Goal: Transaction & Acquisition: Purchase product/service

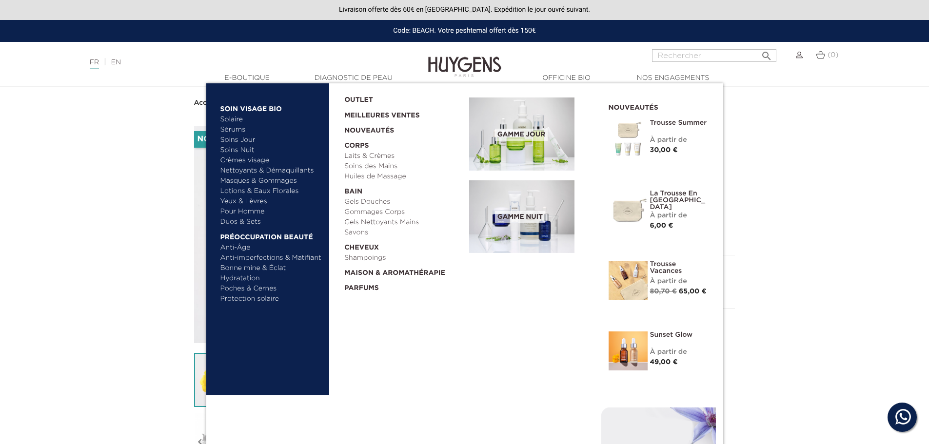
click at [233, 128] on link "Sérums" at bounding box center [271, 130] width 102 height 10
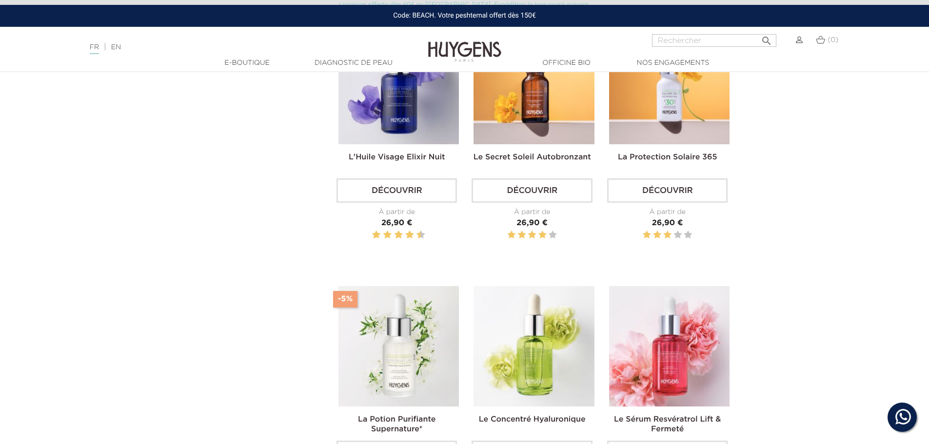
scroll to position [488, 0]
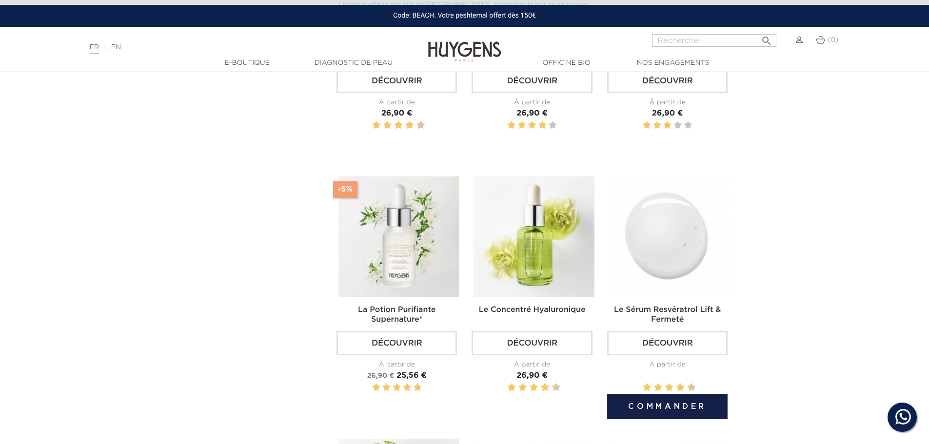
click at [681, 243] on img at bounding box center [669, 237] width 120 height 120
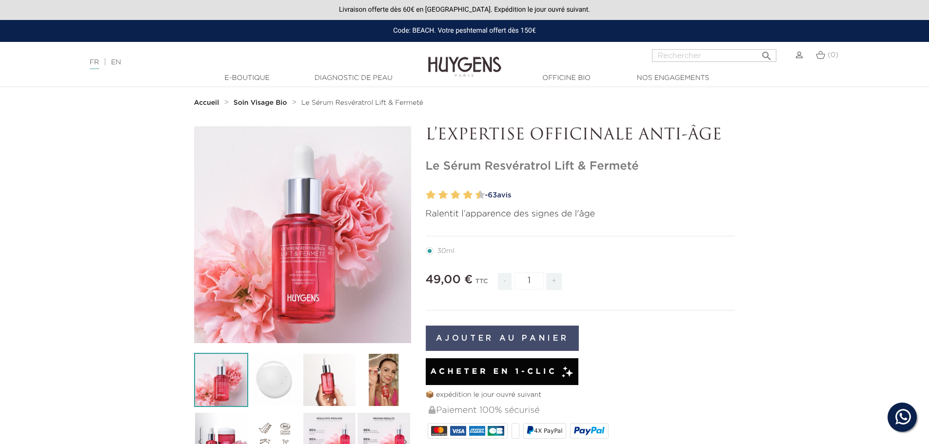
click at [507, 338] on button "Ajouter au panier" at bounding box center [503, 338] width 154 height 25
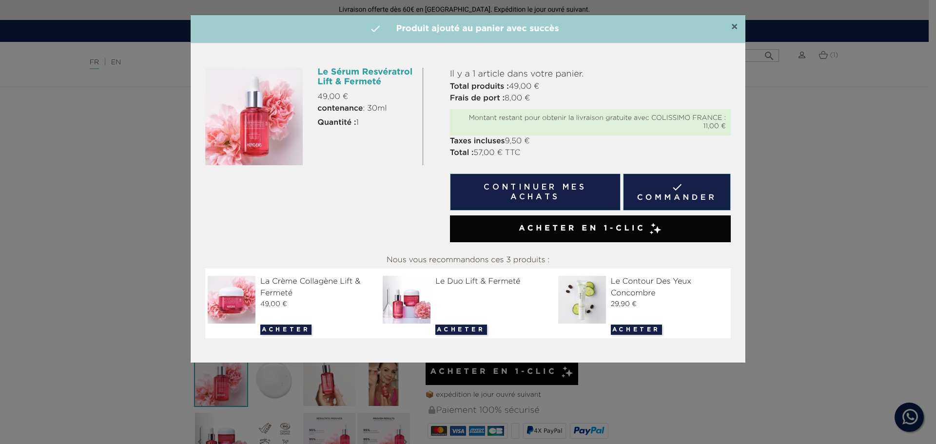
click at [733, 26] on span "×" at bounding box center [734, 27] width 7 height 12
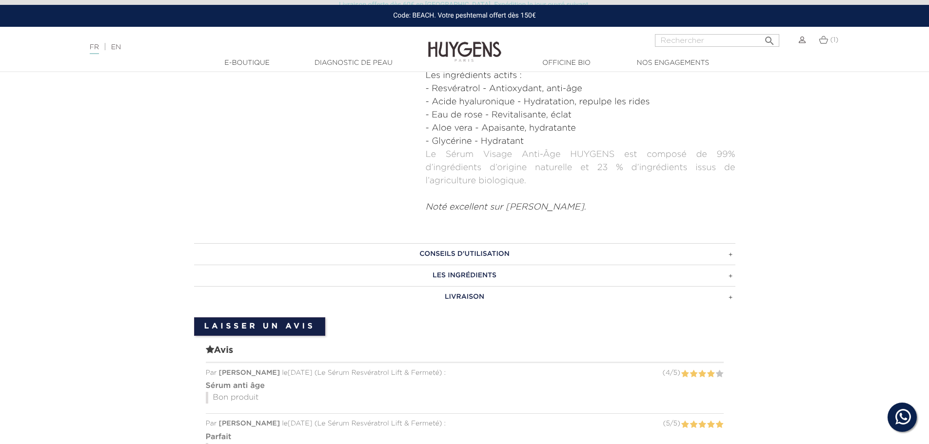
scroll to position [536, 0]
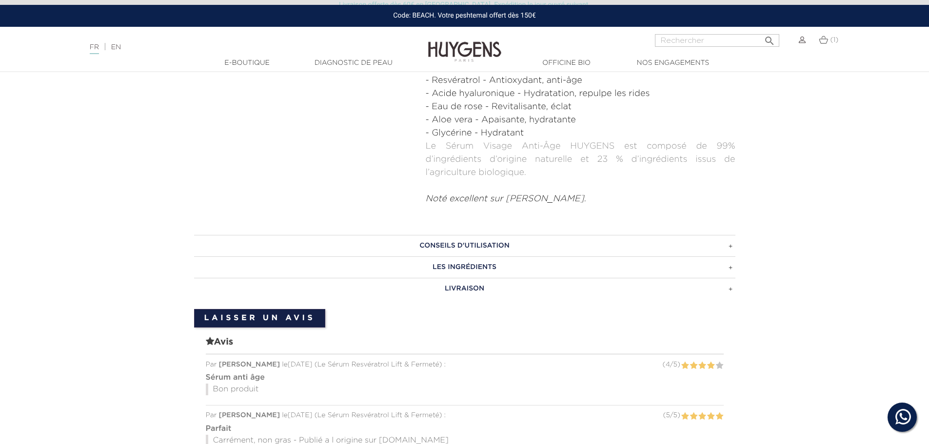
click at [732, 236] on h3 "CONSEILS D'UTILISATION" at bounding box center [464, 245] width 541 height 21
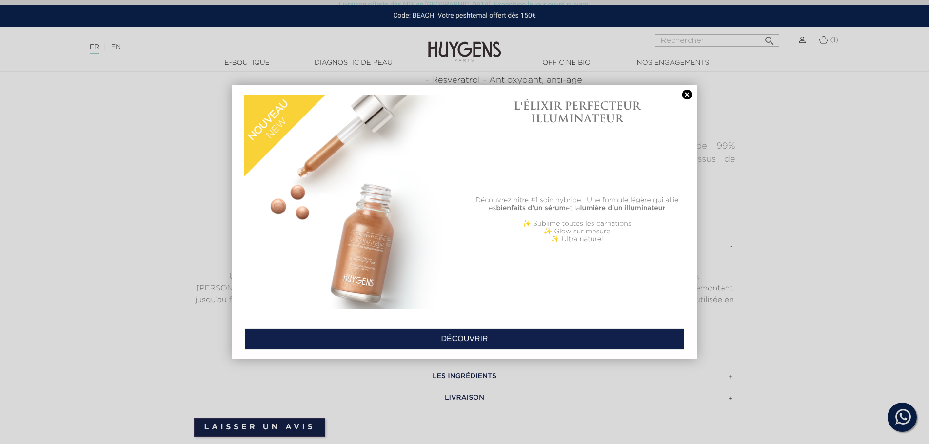
click at [687, 93] on link at bounding box center [687, 95] width 14 height 10
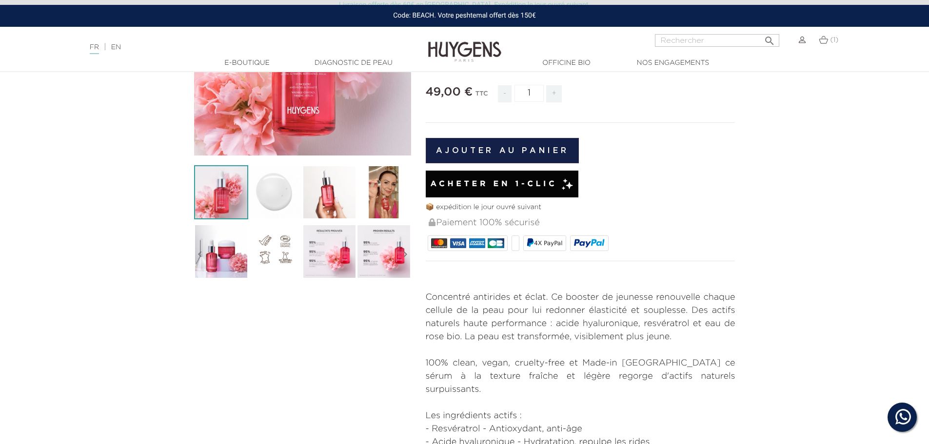
scroll to position [49, 0]
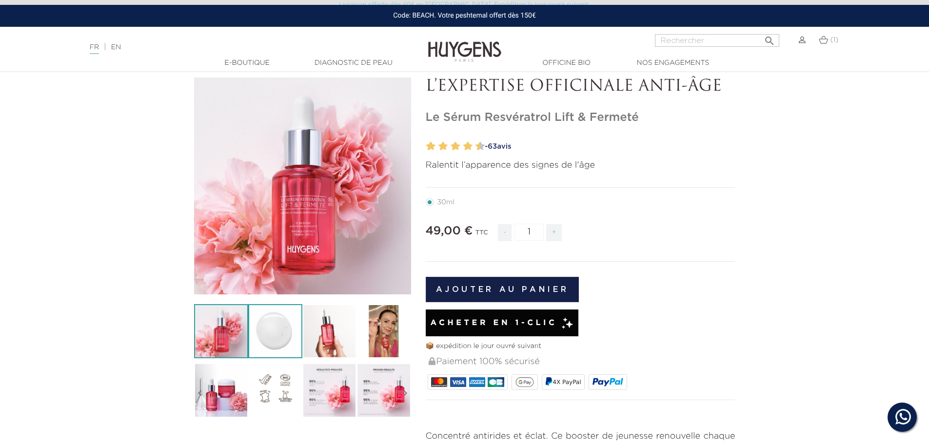
click at [275, 337] on img at bounding box center [275, 331] width 54 height 54
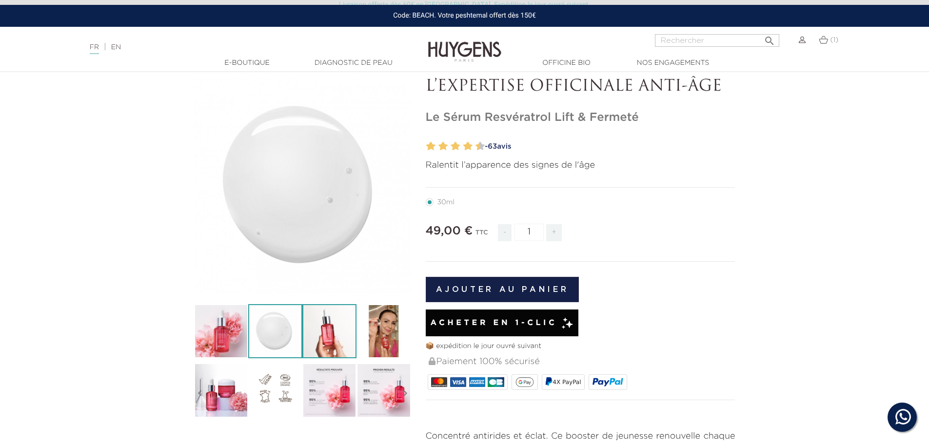
click at [320, 336] on img at bounding box center [329, 331] width 54 height 54
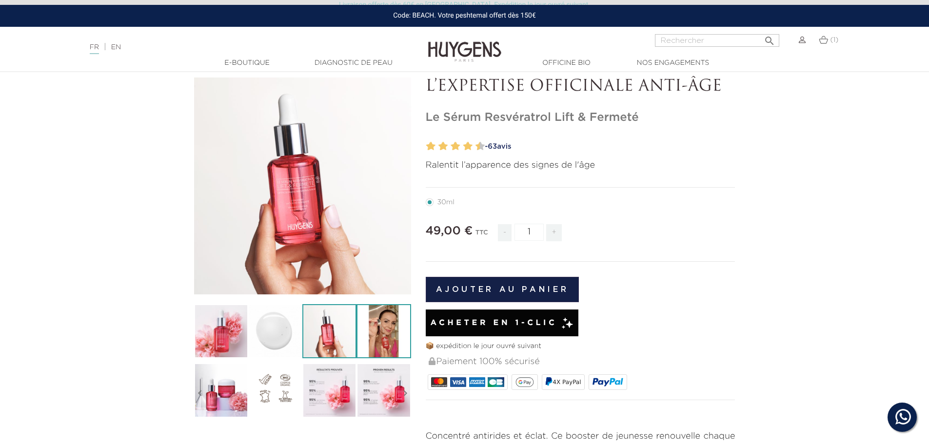
click at [375, 336] on img at bounding box center [384, 331] width 54 height 54
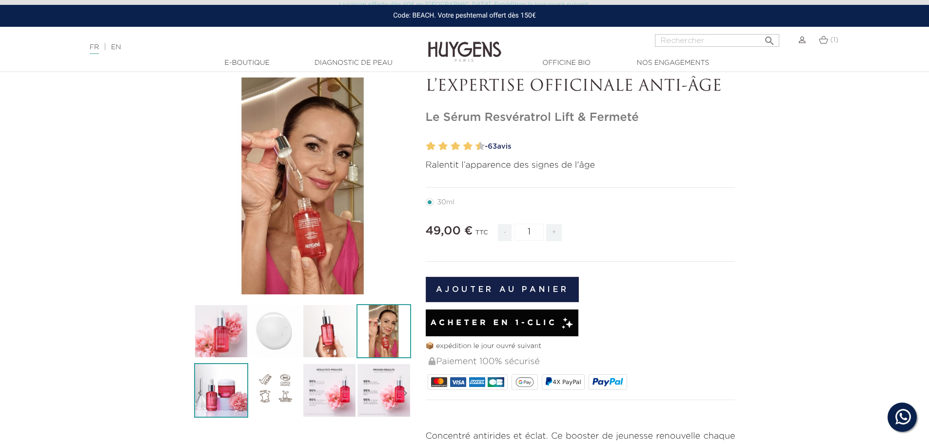
click at [227, 388] on img at bounding box center [221, 390] width 54 height 54
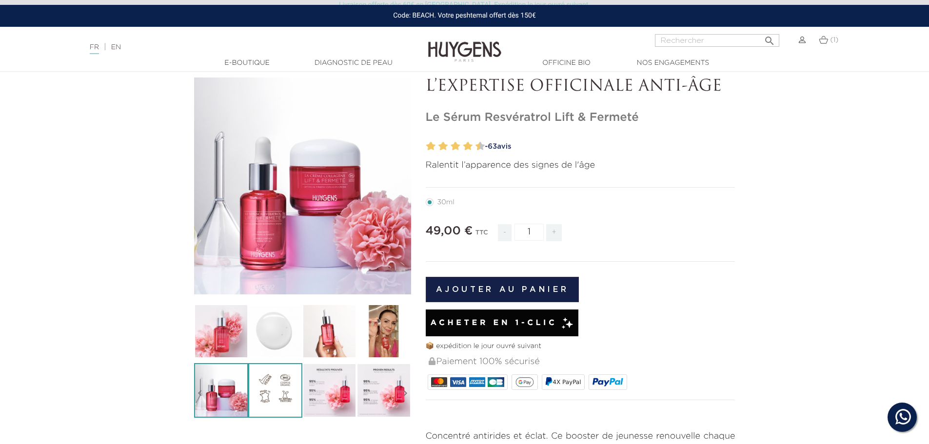
click at [278, 393] on img at bounding box center [275, 390] width 54 height 54
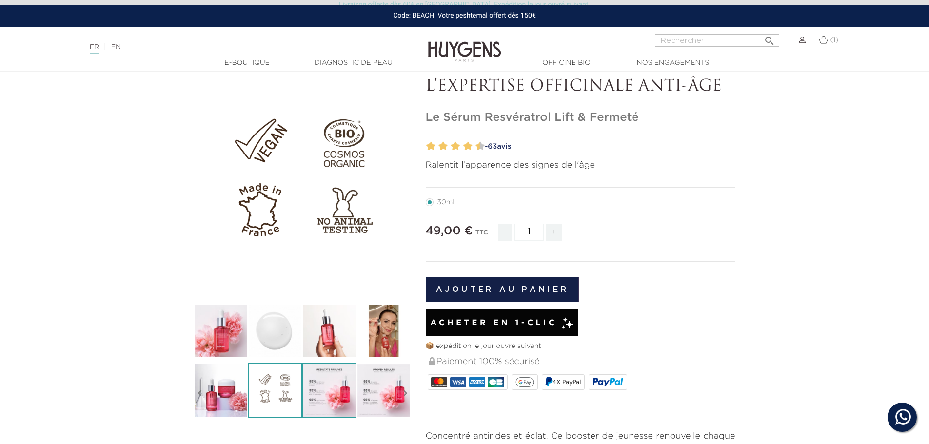
click at [324, 394] on img at bounding box center [329, 390] width 54 height 54
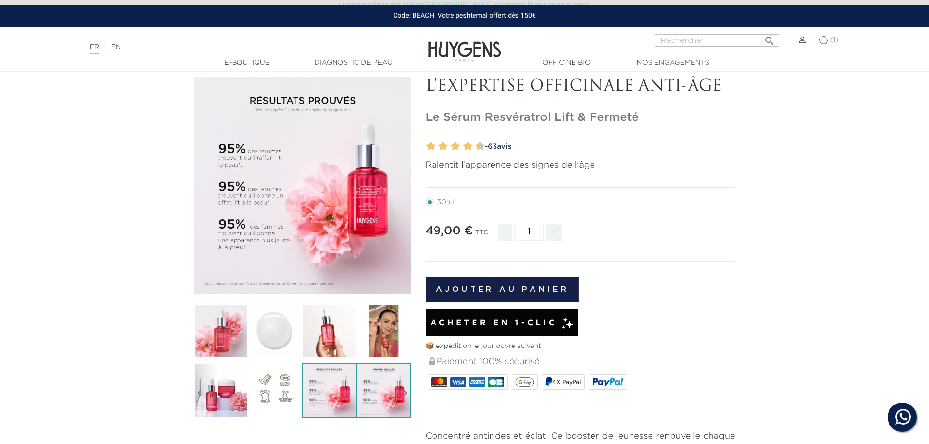
click at [379, 394] on img at bounding box center [384, 390] width 54 height 54
click at [323, 392] on img at bounding box center [329, 390] width 54 height 54
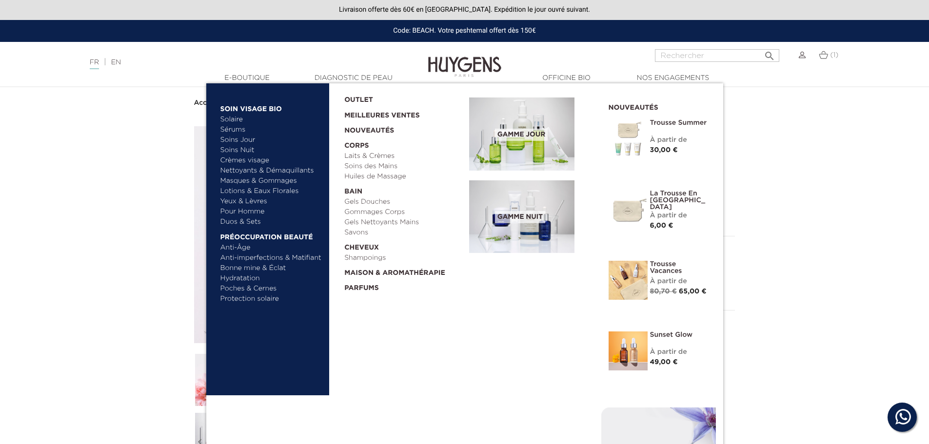
click at [235, 128] on link "Sérums" at bounding box center [271, 130] width 102 height 10
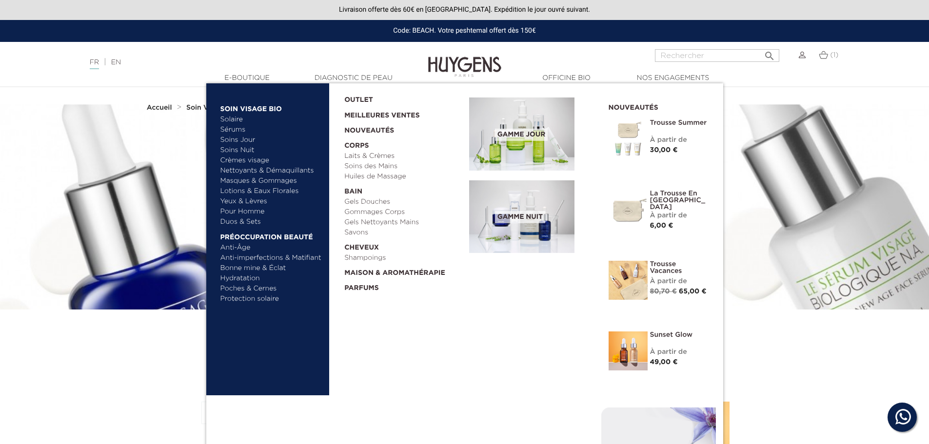
click at [235, 149] on link "Soins Nuit" at bounding box center [266, 150] width 93 height 10
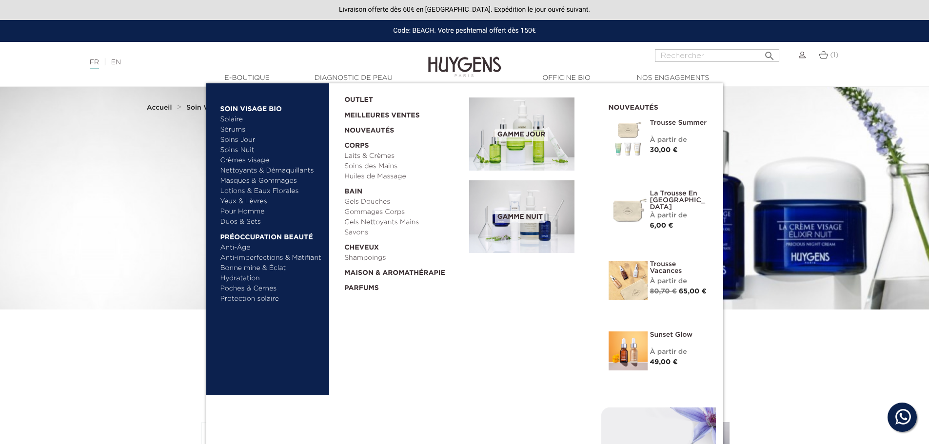
click at [234, 140] on link "Soins Jour" at bounding box center [271, 140] width 102 height 10
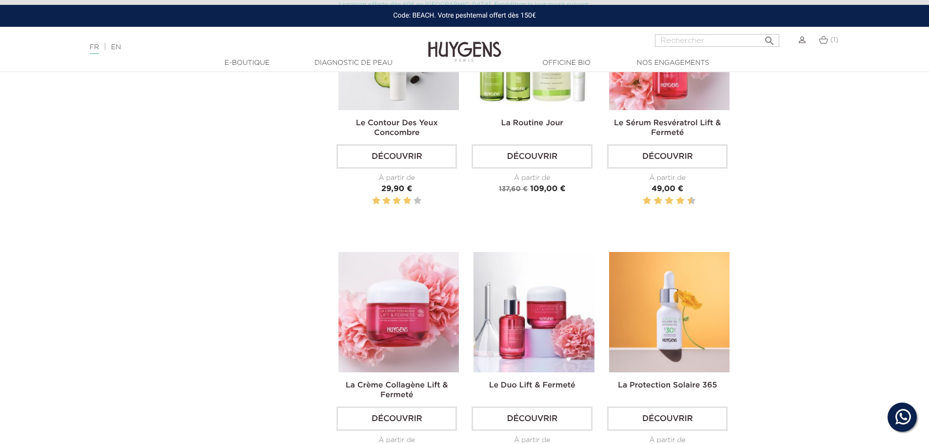
scroll to position [975, 0]
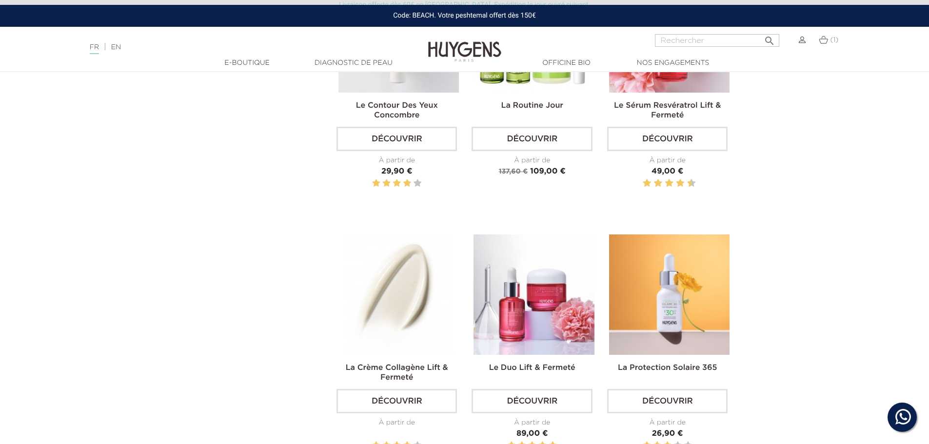
click at [407, 303] on img at bounding box center [398, 295] width 120 height 120
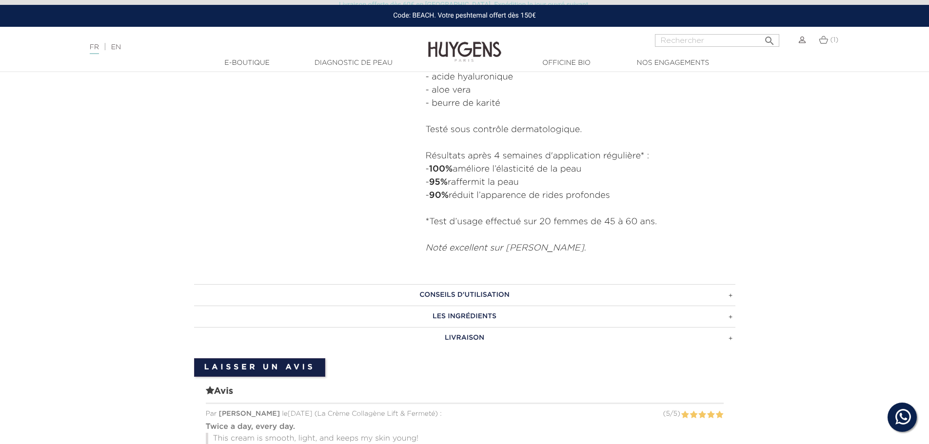
scroll to position [488, 0]
click at [732, 296] on h3 "CONSEILS D'UTILISATION" at bounding box center [464, 294] width 541 height 21
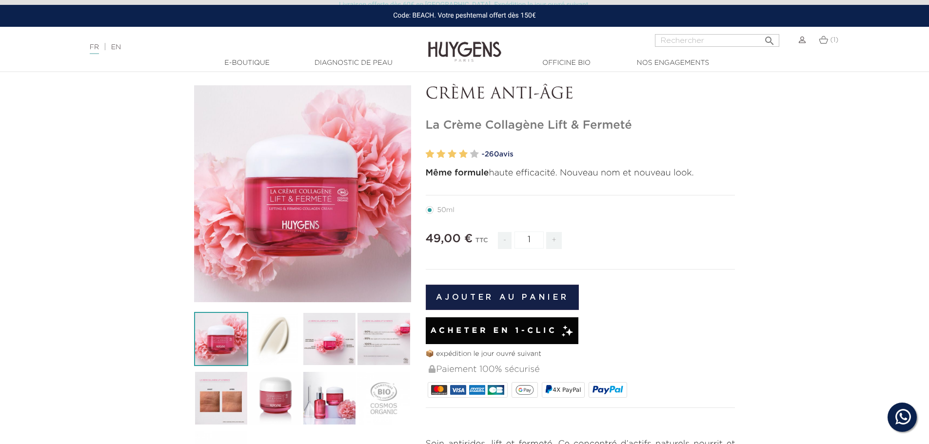
scroll to position [0, 0]
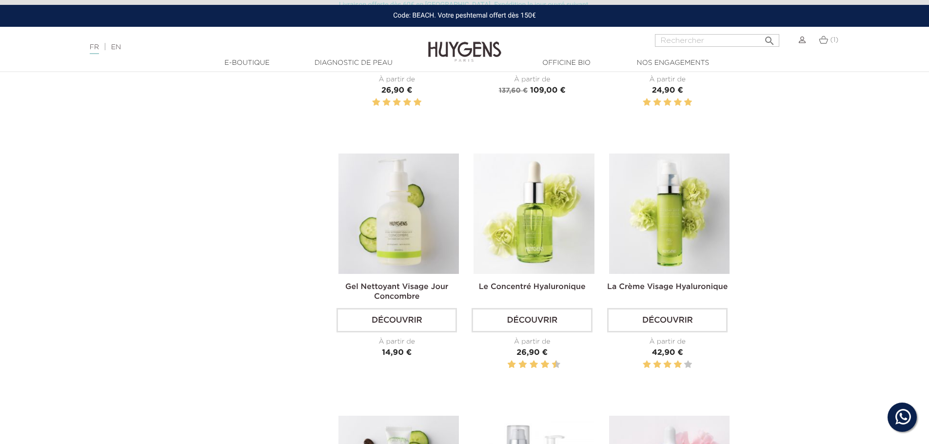
scroll to position [536, 0]
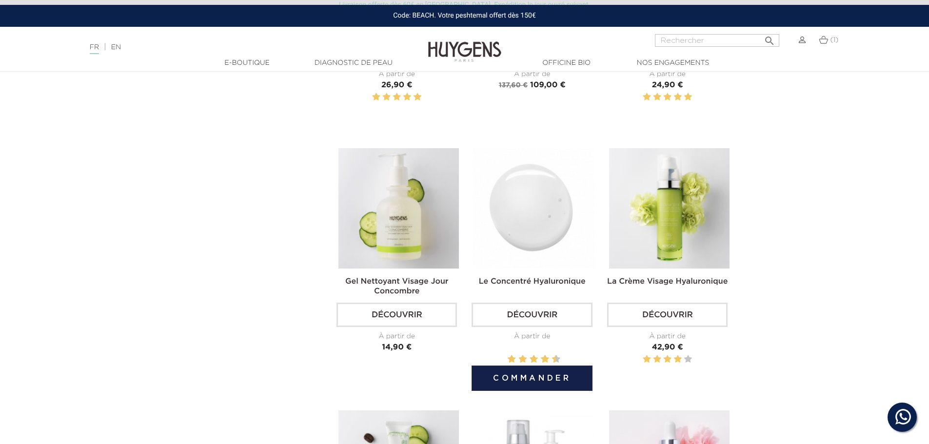
click at [559, 201] on img at bounding box center [534, 208] width 120 height 120
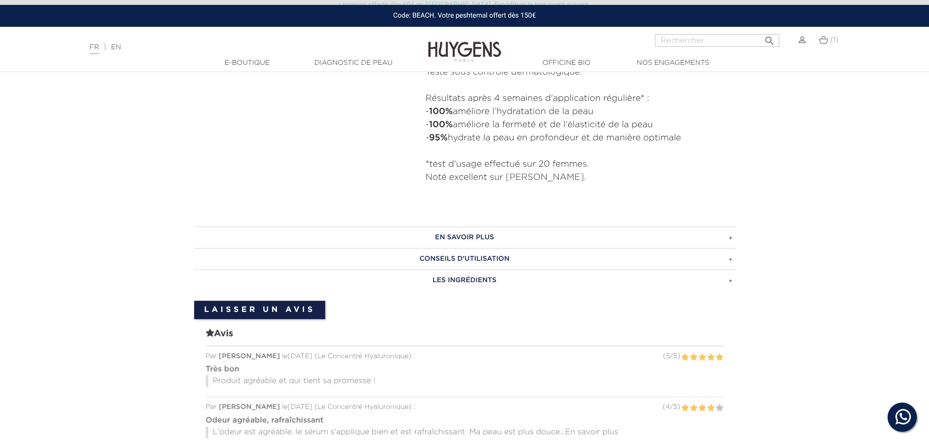
scroll to position [585, 0]
click at [732, 236] on h3 "EN SAVOIR PLUS" at bounding box center [464, 236] width 541 height 21
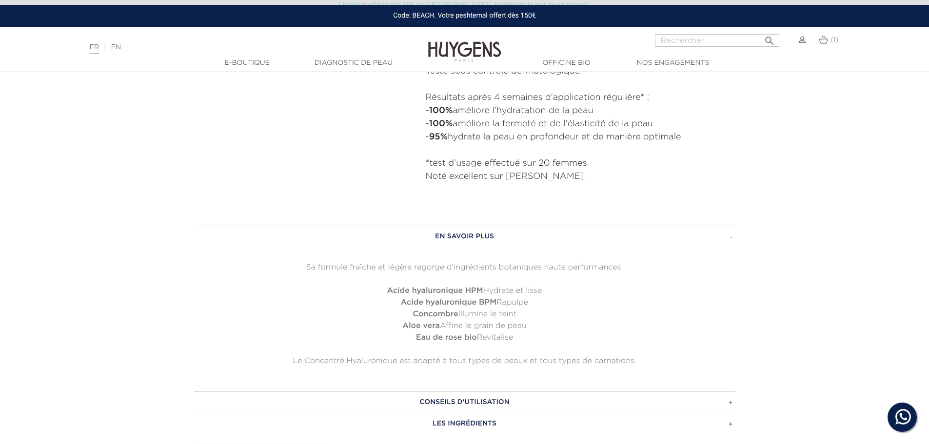
click at [731, 237] on h3 "EN SAVOIR PLUS" at bounding box center [464, 236] width 541 height 21
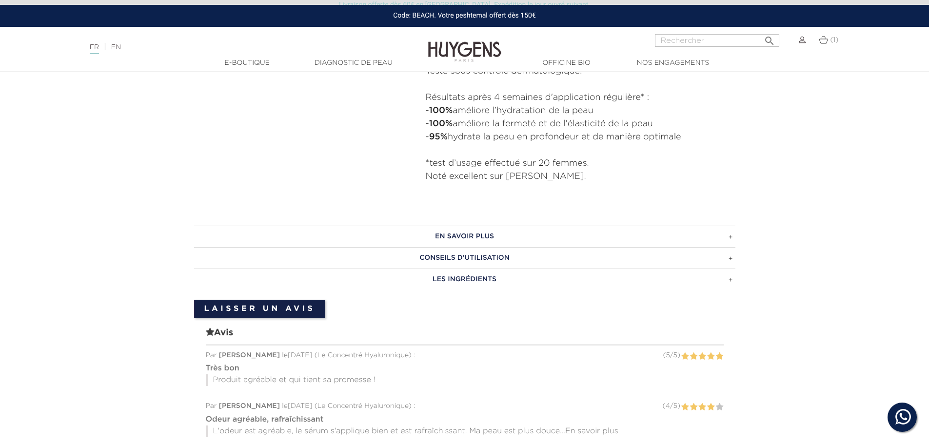
click at [732, 261] on h3 "CONSEILS D'UTILISATION" at bounding box center [464, 257] width 541 height 21
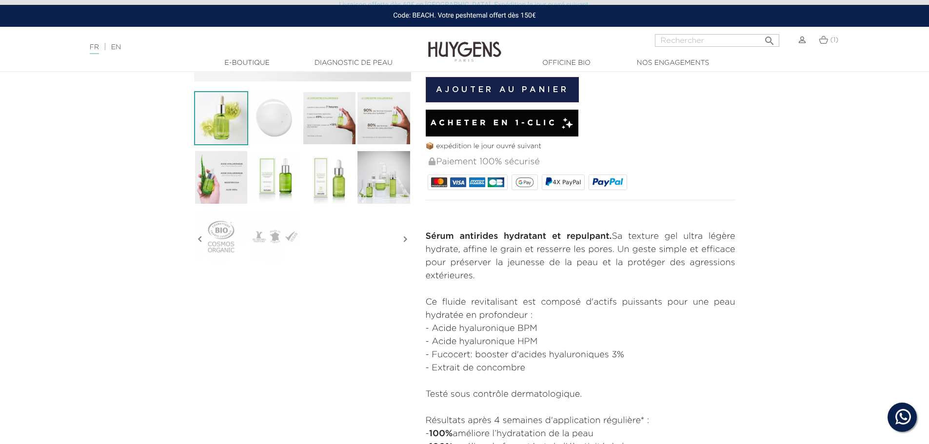
scroll to position [146, 0]
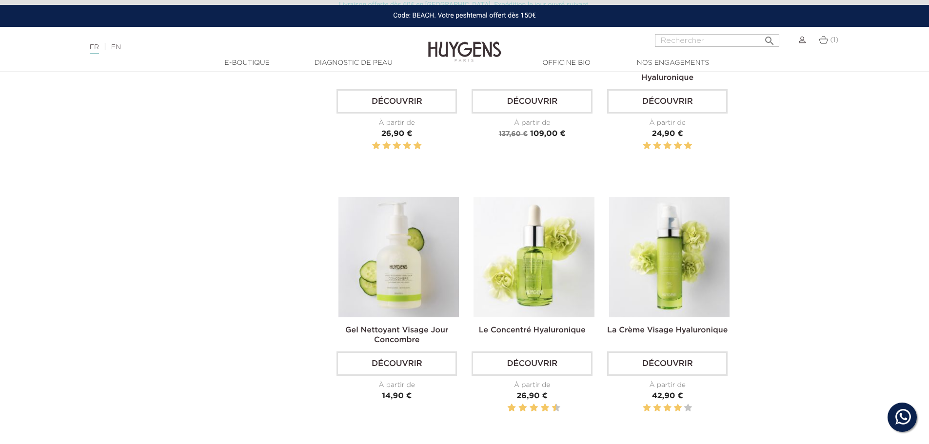
scroll to position [390, 0]
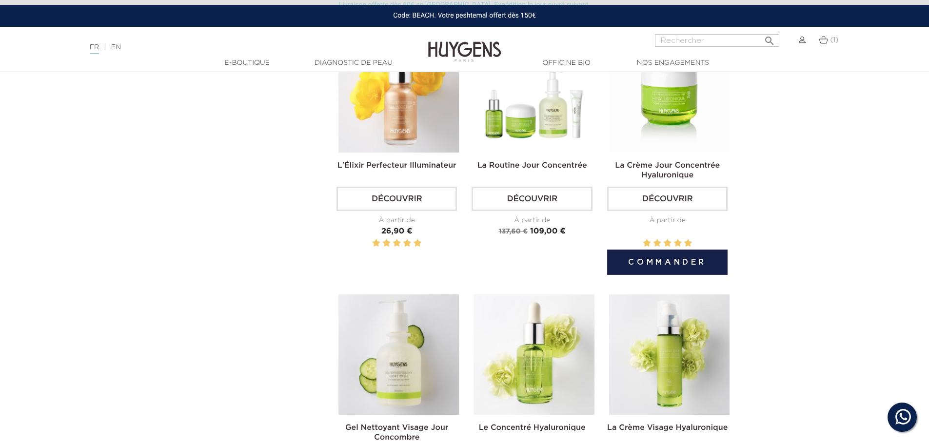
click at [688, 107] on img at bounding box center [669, 92] width 120 height 120
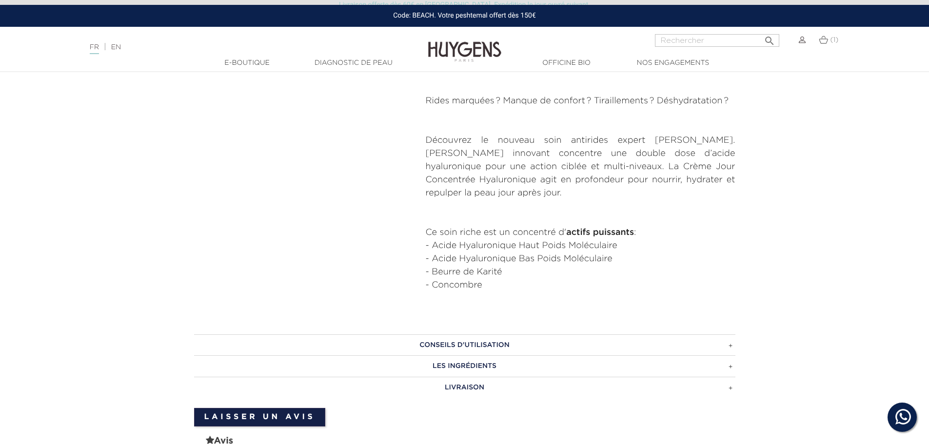
scroll to position [439, 0]
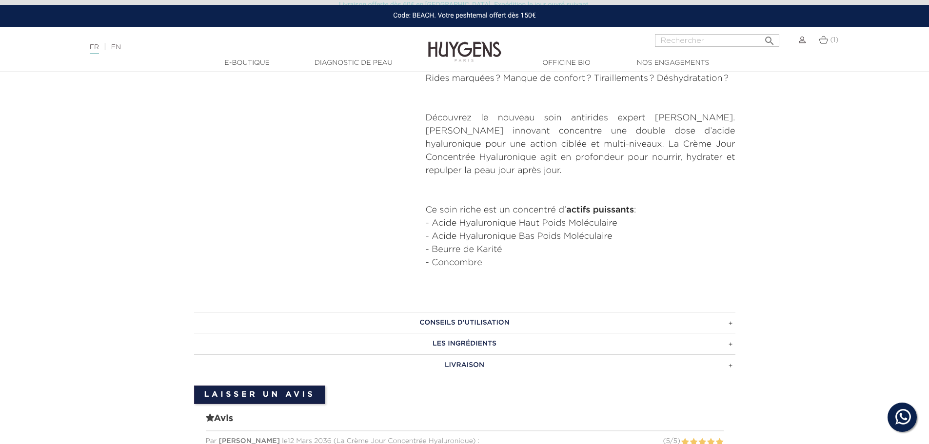
click at [730, 321] on h3 "Conseils d'utilisation" at bounding box center [464, 322] width 541 height 21
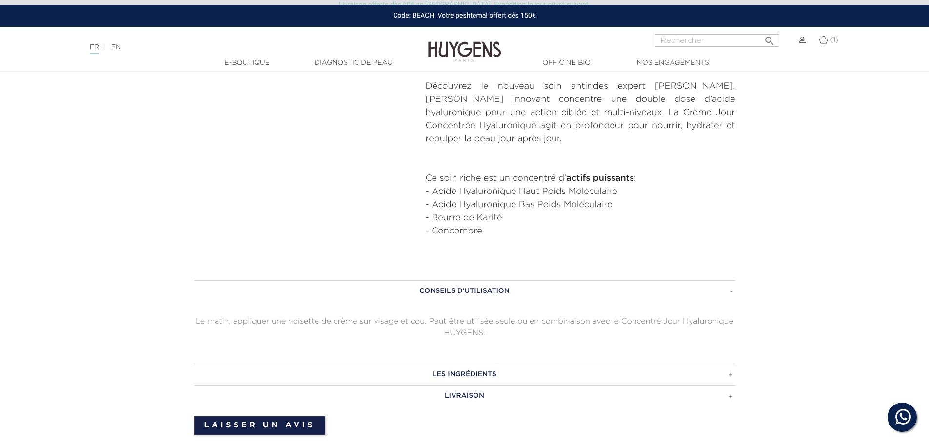
scroll to position [488, 0]
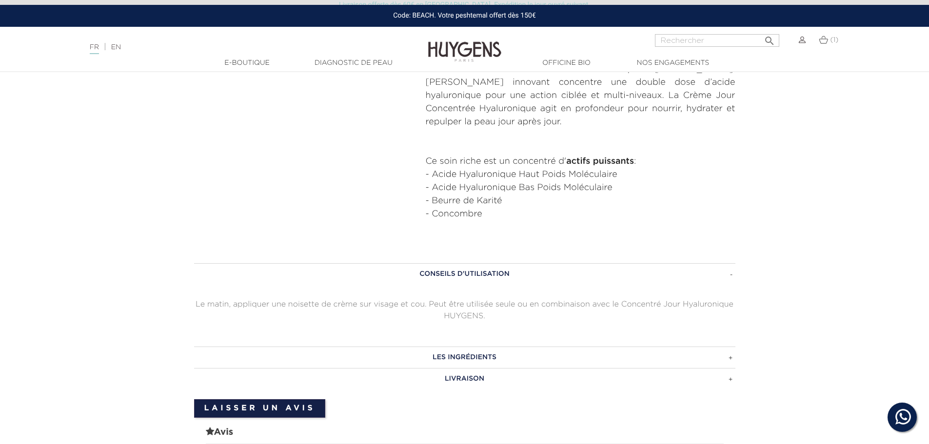
click at [732, 275] on h3 "Conseils d'utilisation" at bounding box center [464, 273] width 541 height 21
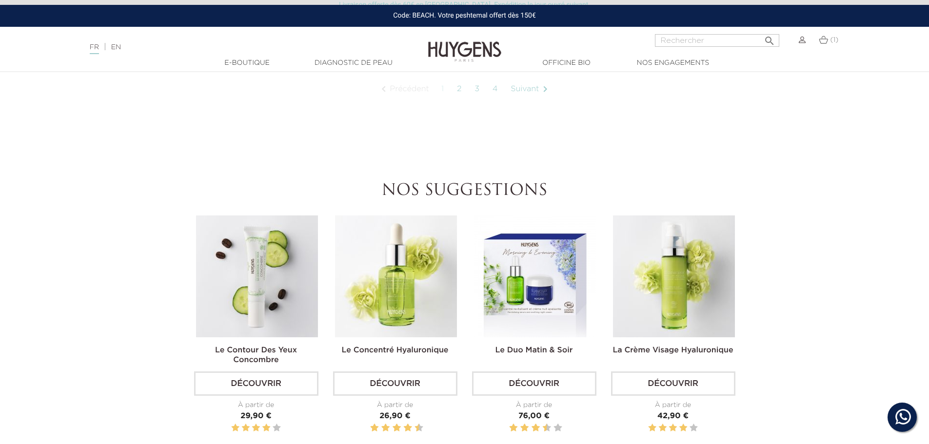
scroll to position [1073, 0]
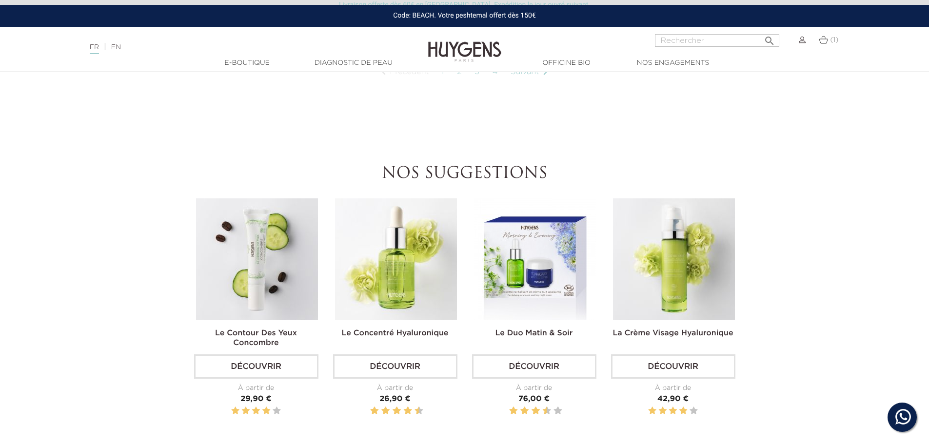
click at [718, 279] on img at bounding box center [674, 259] width 122 height 122
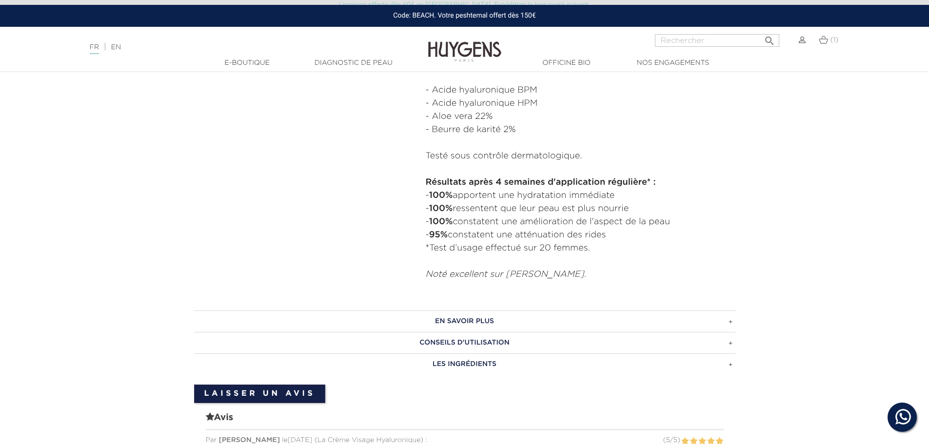
scroll to position [488, 0]
click at [730, 343] on h3 "CONSEILS D'UTILISATION" at bounding box center [464, 342] width 541 height 21
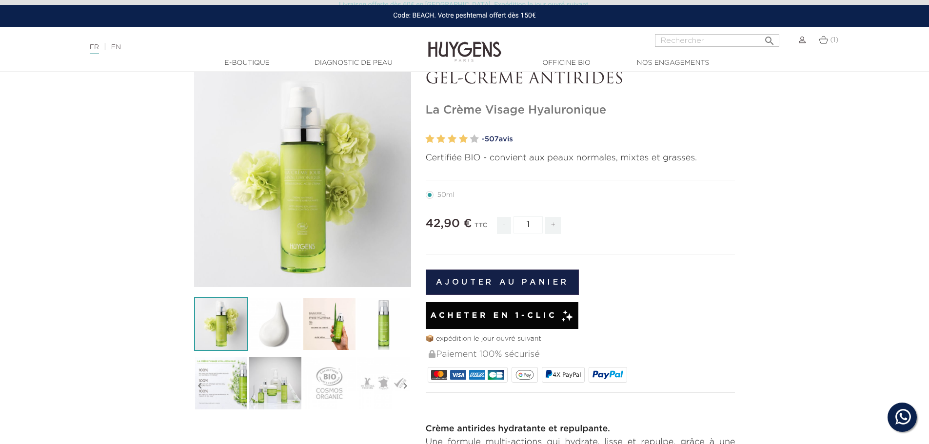
scroll to position [0, 0]
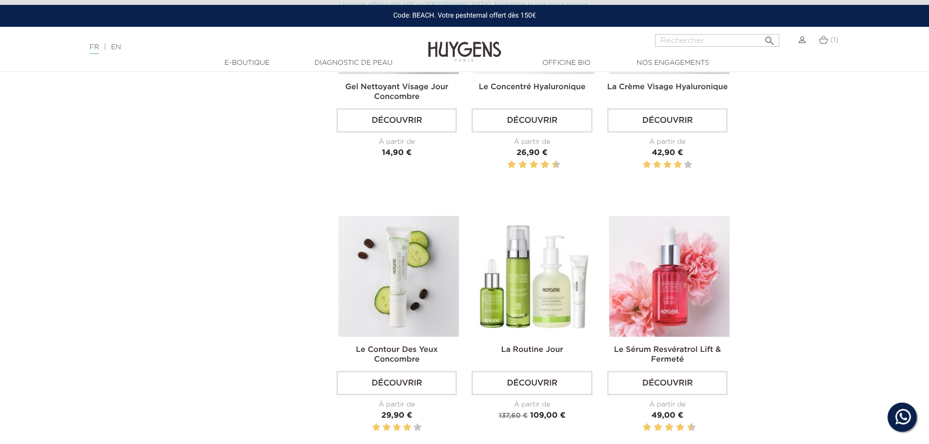
scroll to position [732, 0]
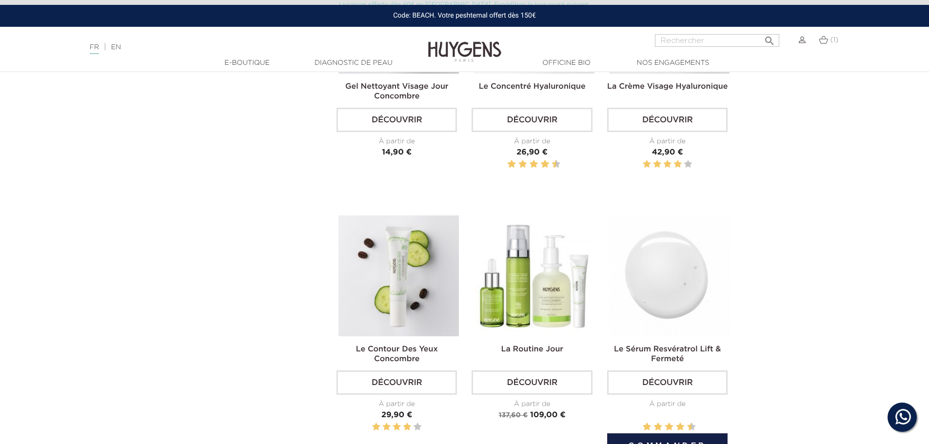
click at [687, 424] on label at bounding box center [685, 427] width 1 height 12
click at [666, 378] on link "Découvrir" at bounding box center [667, 383] width 120 height 24
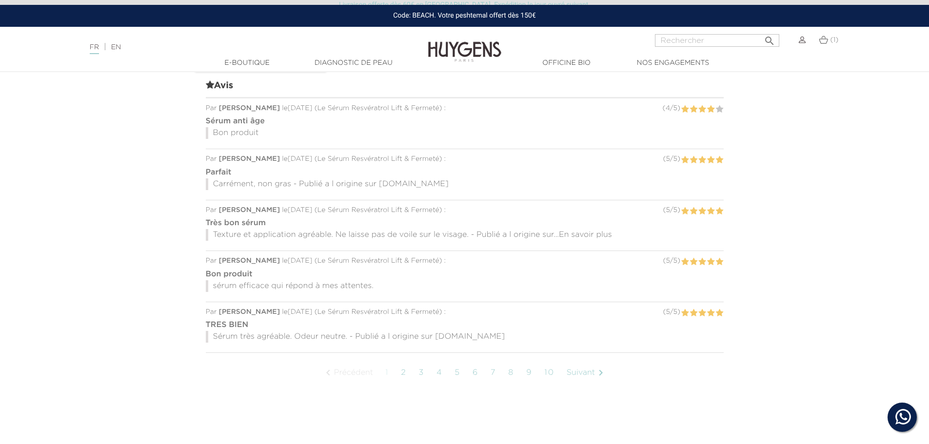
scroll to position [878, 0]
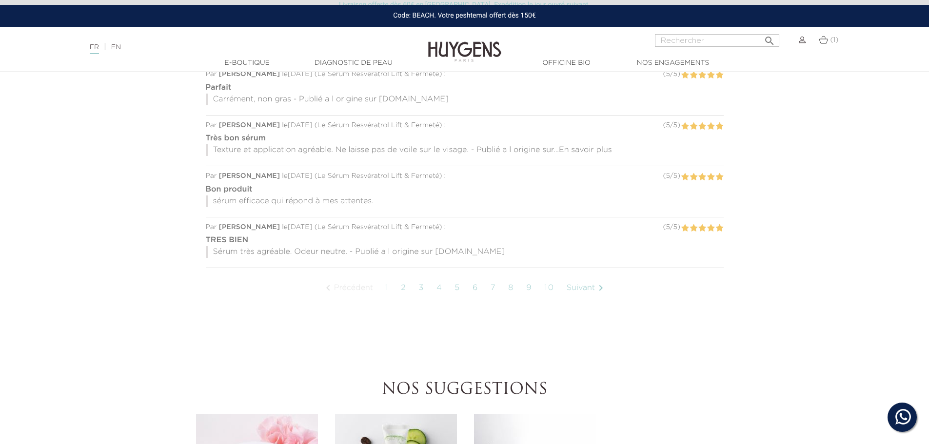
click at [404, 276] on link "2" at bounding box center [403, 288] width 15 height 24
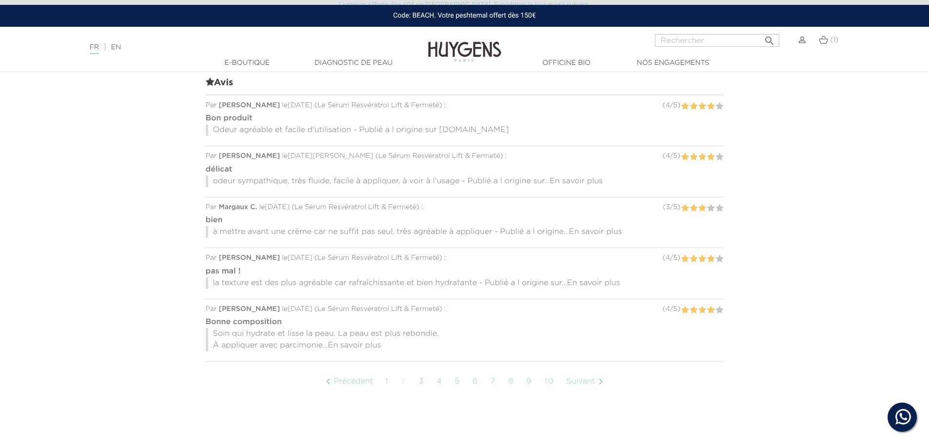
click at [422, 370] on link "3" at bounding box center [422, 382] width 16 height 24
click at [439, 371] on link "4" at bounding box center [440, 382] width 16 height 24
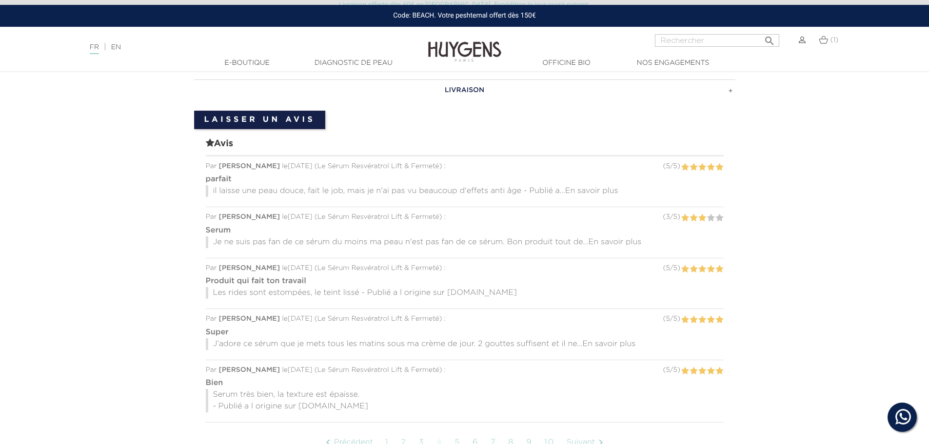
scroll to position [796, 0]
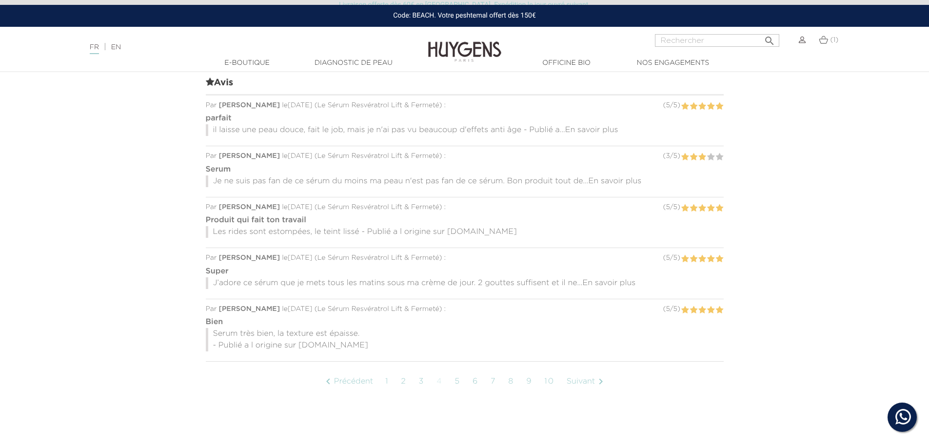
click at [459, 372] on link "5" at bounding box center [458, 382] width 16 height 24
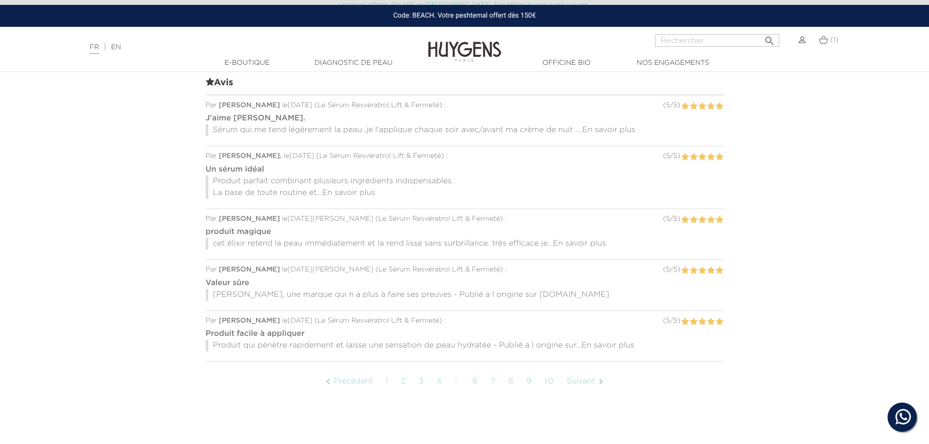
click at [474, 370] on link "6" at bounding box center [476, 382] width 16 height 24
click at [486, 370] on link "7" at bounding box center [485, 382] width 15 height 24
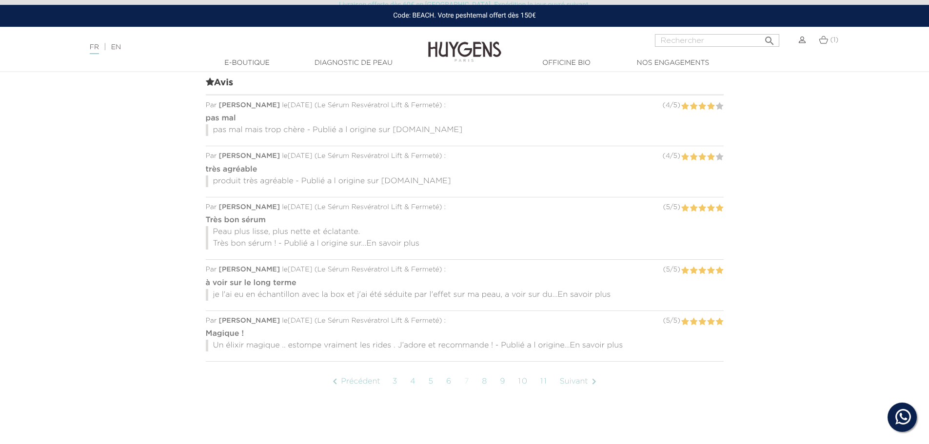
click at [488, 371] on link "8" at bounding box center [485, 382] width 16 height 24
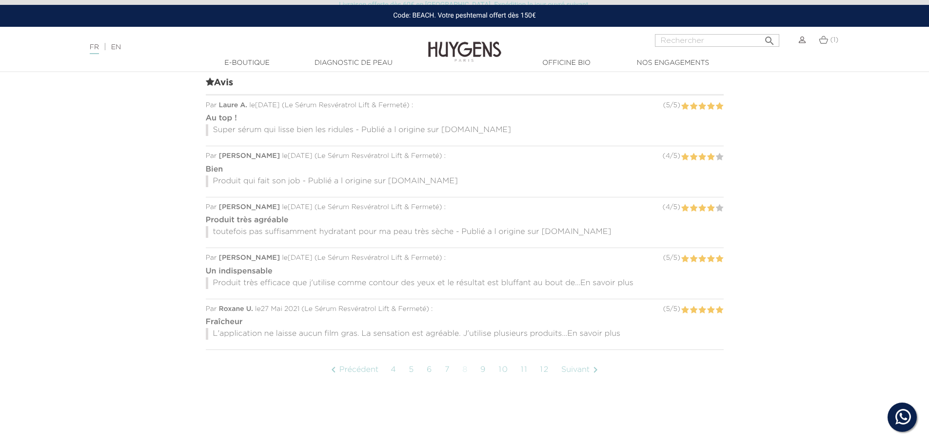
click at [482, 359] on link "9" at bounding box center [484, 370] width 16 height 24
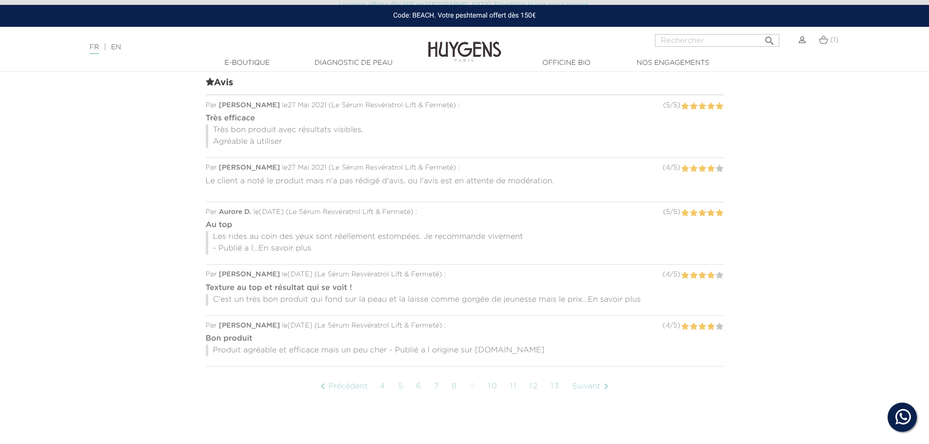
click at [494, 377] on link "10" at bounding box center [493, 387] width 20 height 24
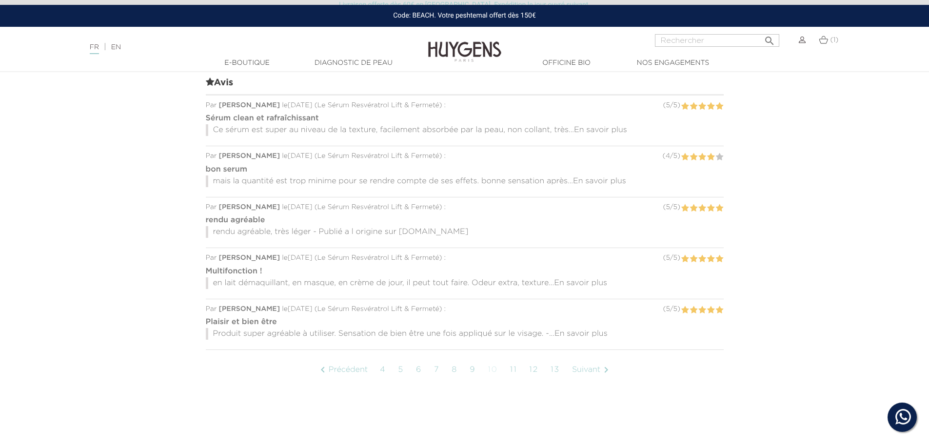
click at [513, 360] on link "11" at bounding box center [513, 370] width 17 height 24
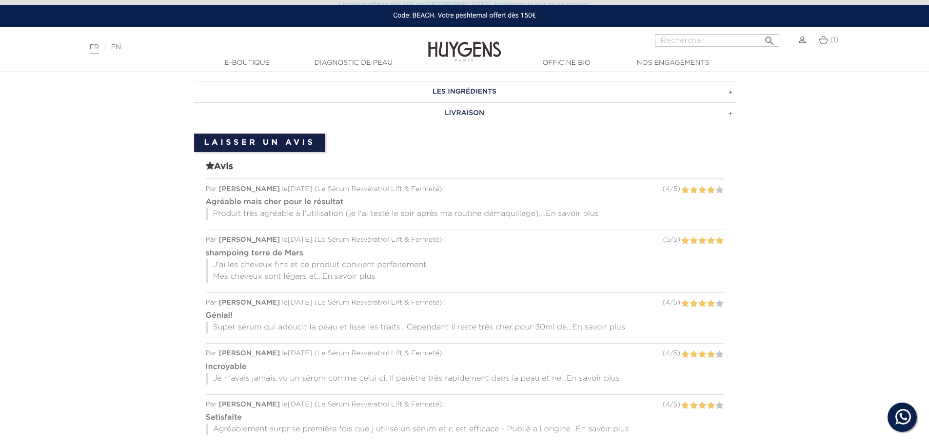
scroll to position [796, 0]
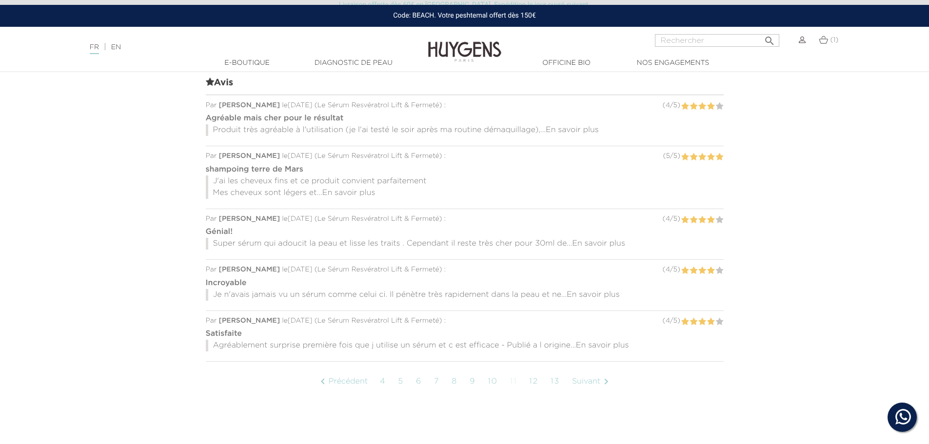
click at [529, 370] on link "12" at bounding box center [533, 382] width 19 height 24
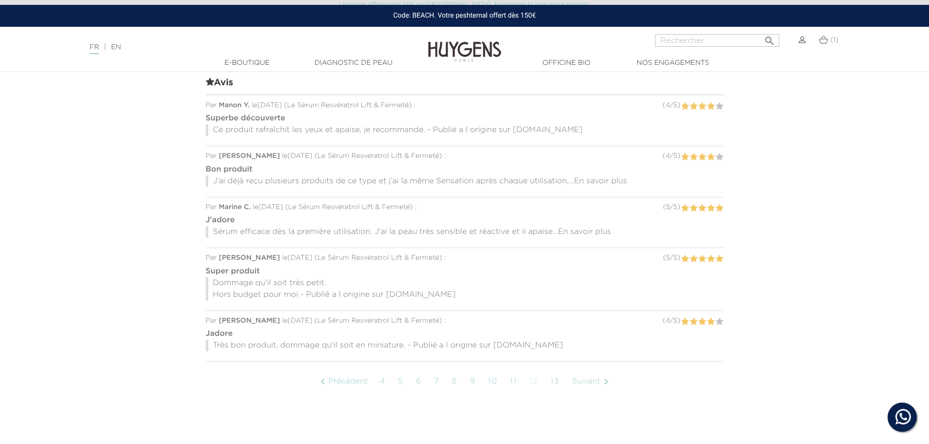
click at [557, 372] on link "13" at bounding box center [555, 382] width 19 height 24
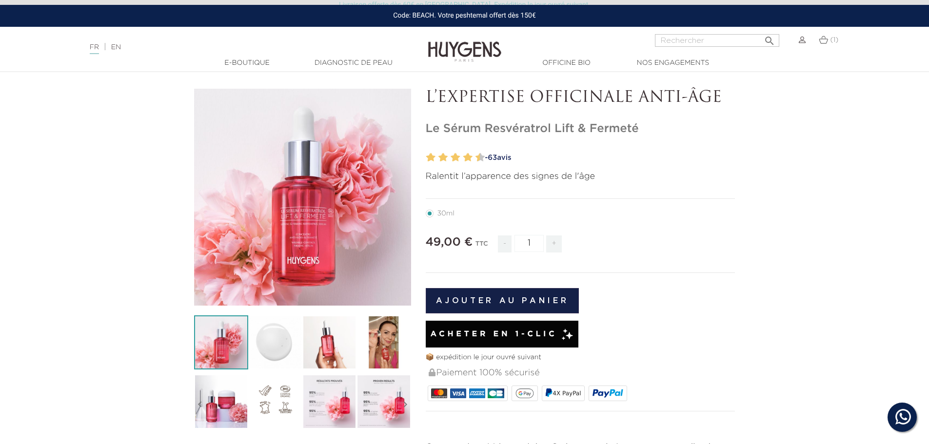
scroll to position [16, 0]
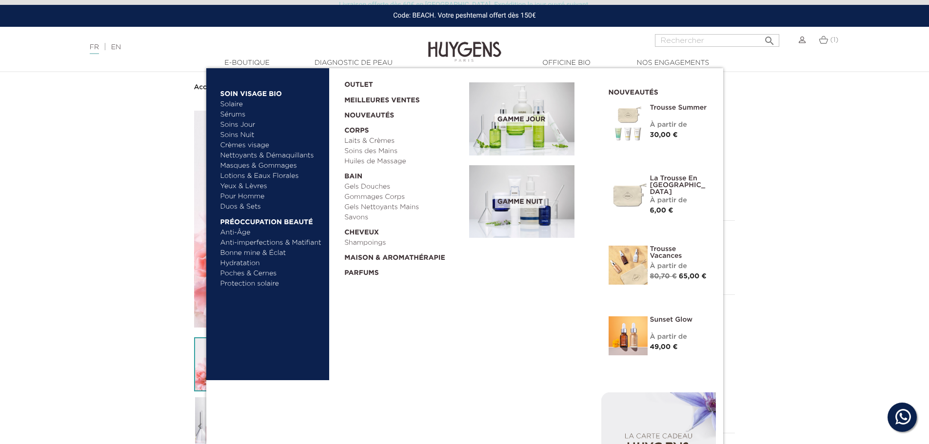
click at [233, 123] on link "Soins Jour" at bounding box center [271, 125] width 102 height 10
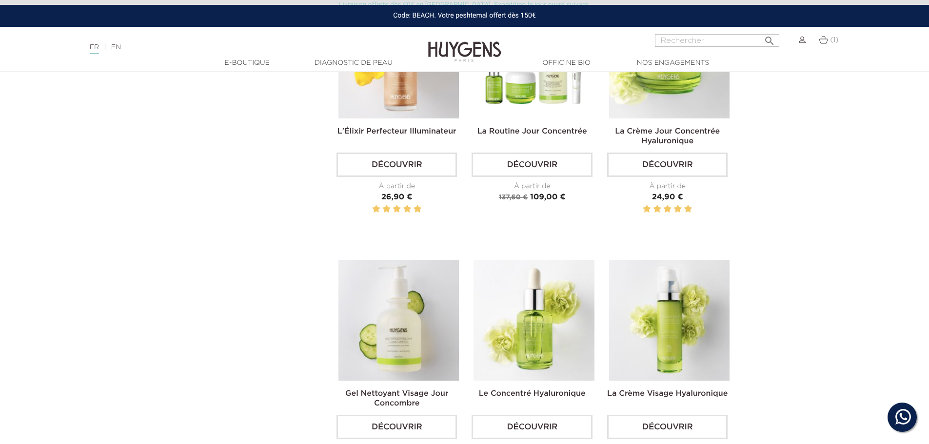
scroll to position [439, 0]
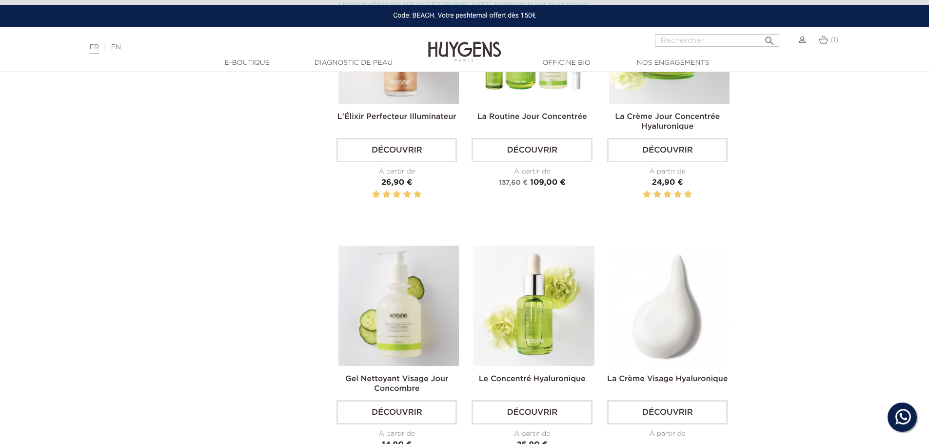
click at [683, 339] on img at bounding box center [669, 306] width 120 height 120
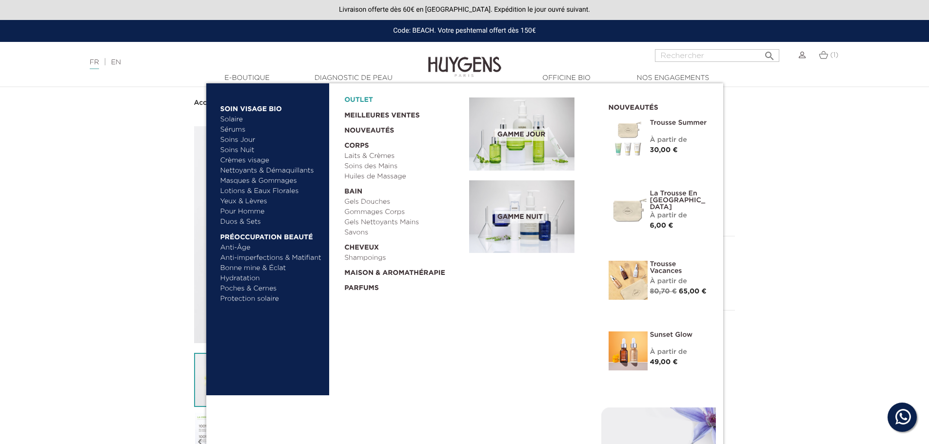
click at [354, 98] on link "OUTLET" at bounding box center [398, 97] width 109 height 15
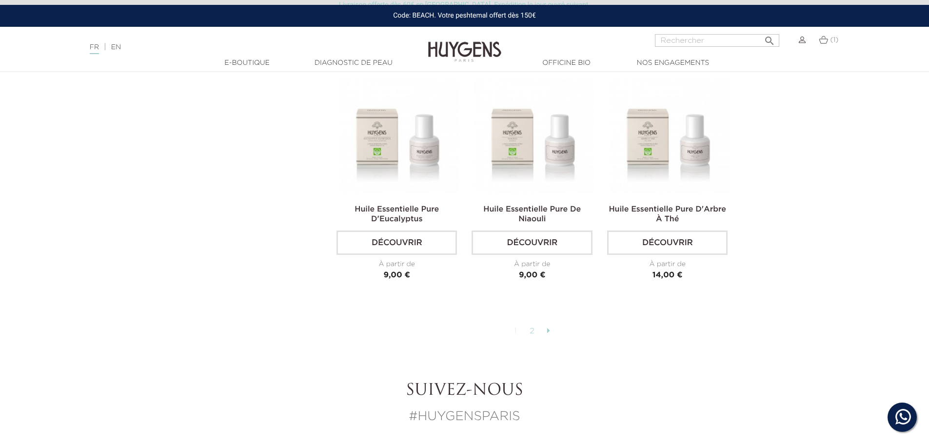
scroll to position [2341, 0]
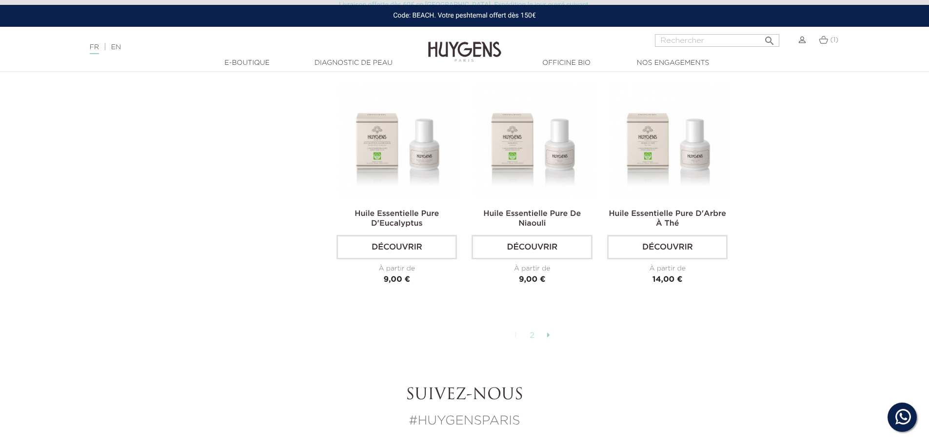
click at [548, 332] on icon at bounding box center [548, 335] width 3 height 8
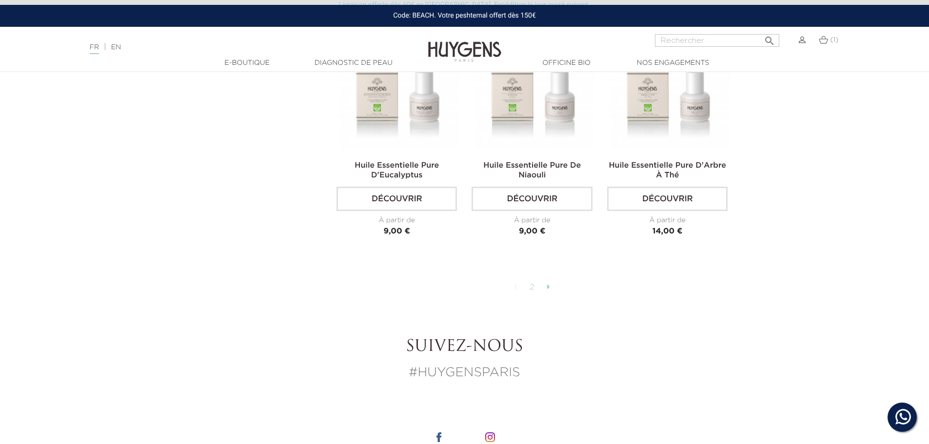
scroll to position [2390, 0]
click at [533, 282] on link "2" at bounding box center [532, 287] width 15 height 17
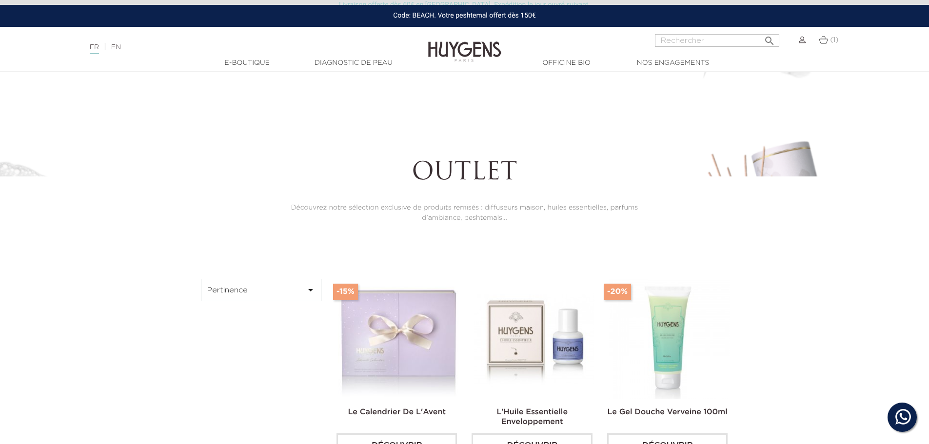
scroll to position [0, 0]
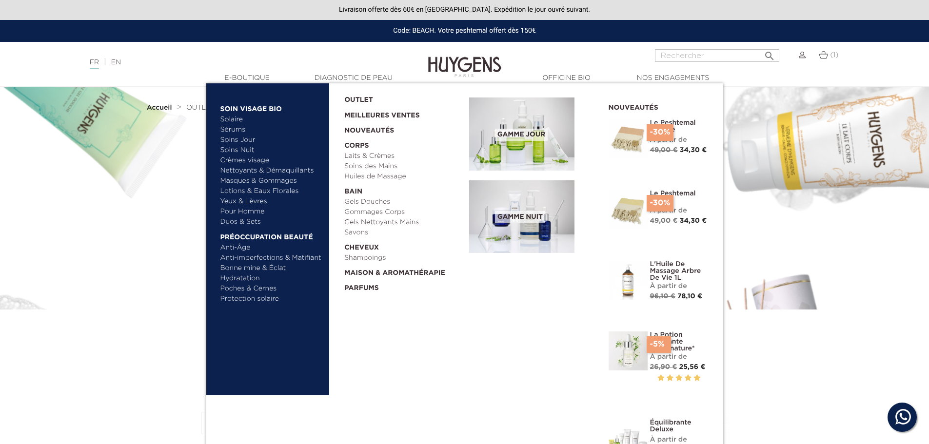
click at [255, 191] on link "Lotions & Eaux Florales" at bounding box center [271, 191] width 102 height 10
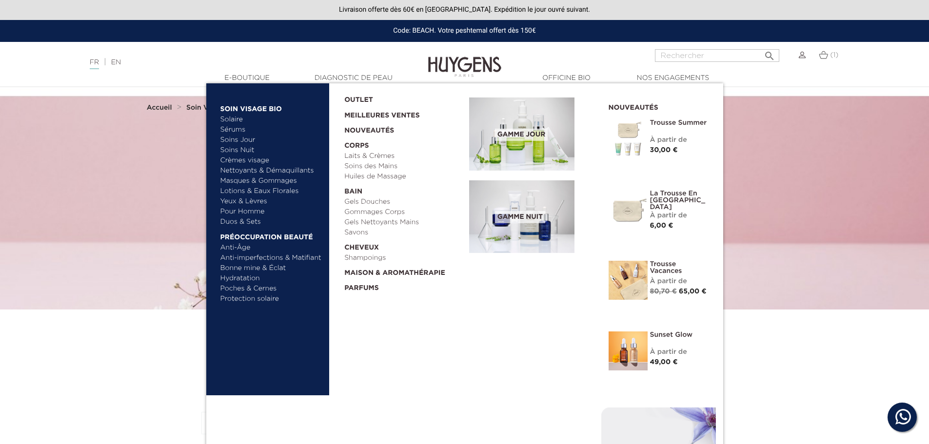
click at [242, 202] on link "Yeux & Lèvres" at bounding box center [271, 202] width 102 height 10
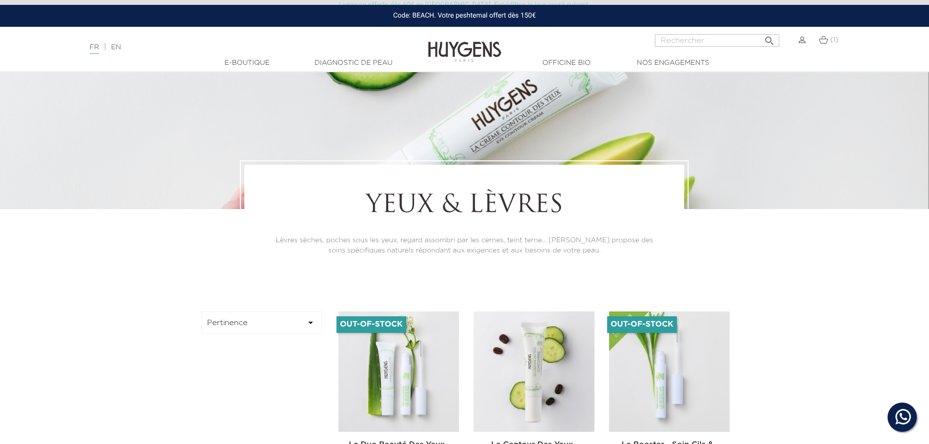
scroll to position [98, 0]
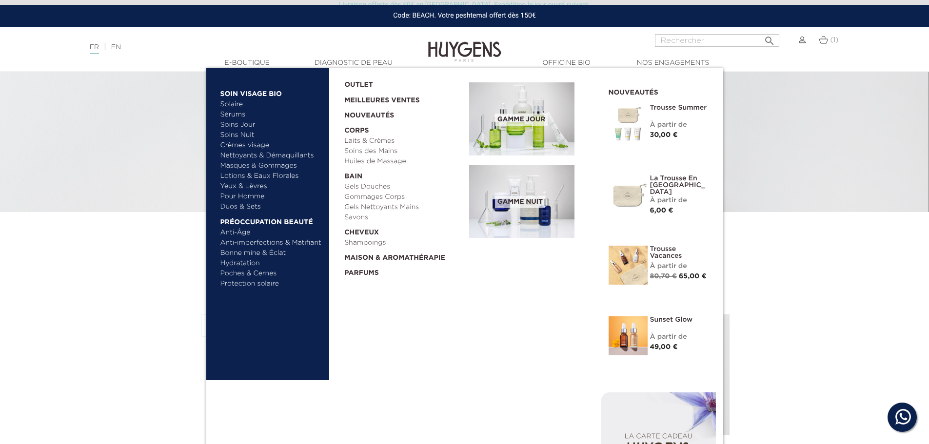
click at [257, 165] on link "Masques & Gommages" at bounding box center [271, 166] width 102 height 10
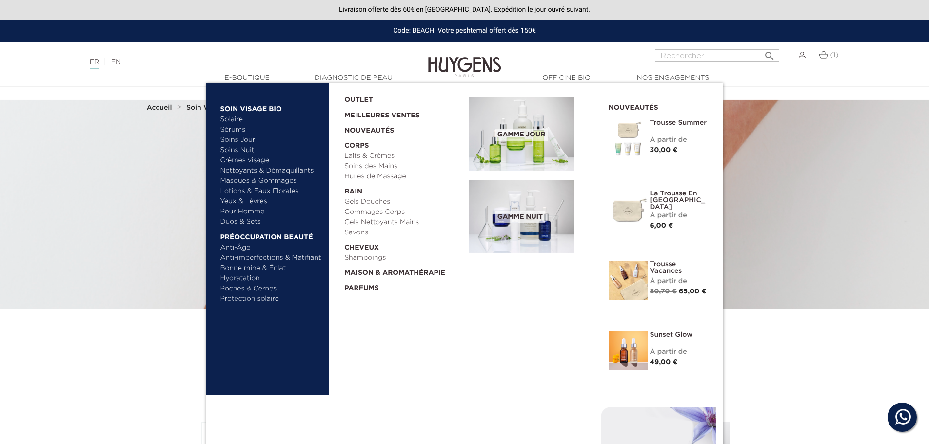
click at [255, 169] on link "Nettoyants & Démaquillants" at bounding box center [271, 171] width 102 height 10
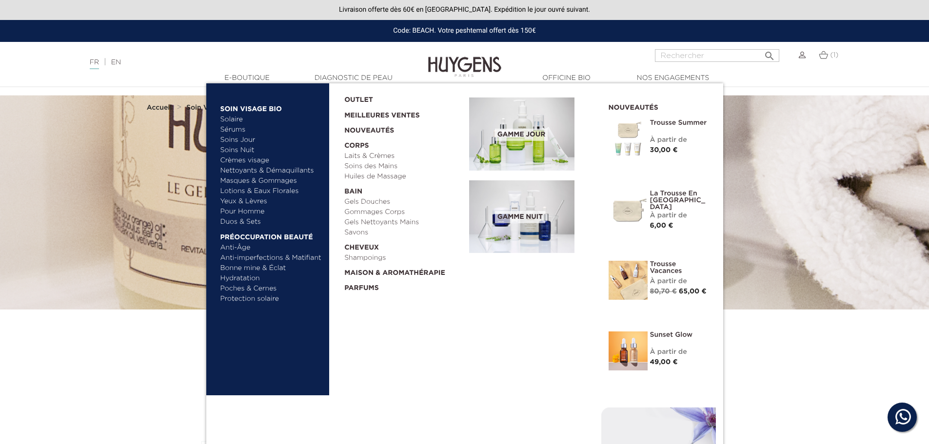
click at [238, 162] on link "Crèmes visage" at bounding box center [271, 161] width 102 height 10
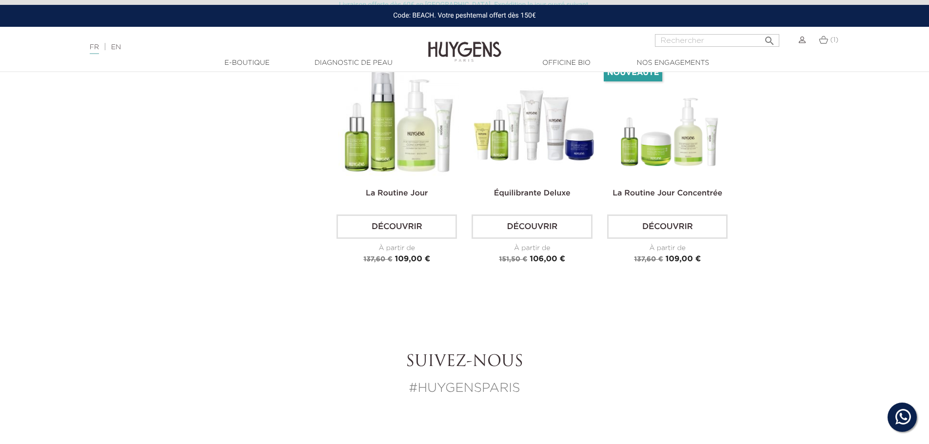
scroll to position [1707, 0]
